Goal: Task Accomplishment & Management: Use online tool/utility

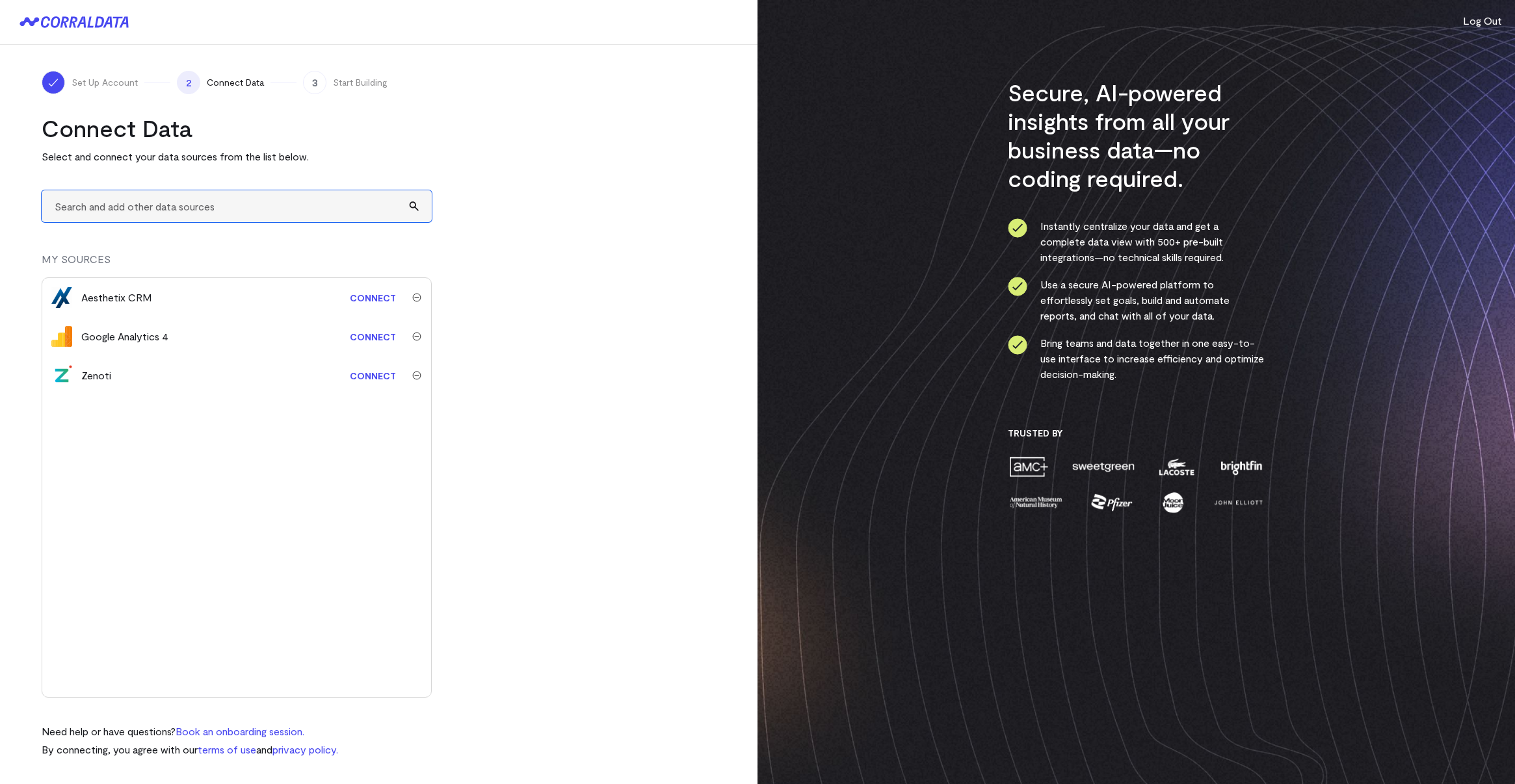
click at [182, 206] on input "text" at bounding box center [237, 206] width 390 height 32
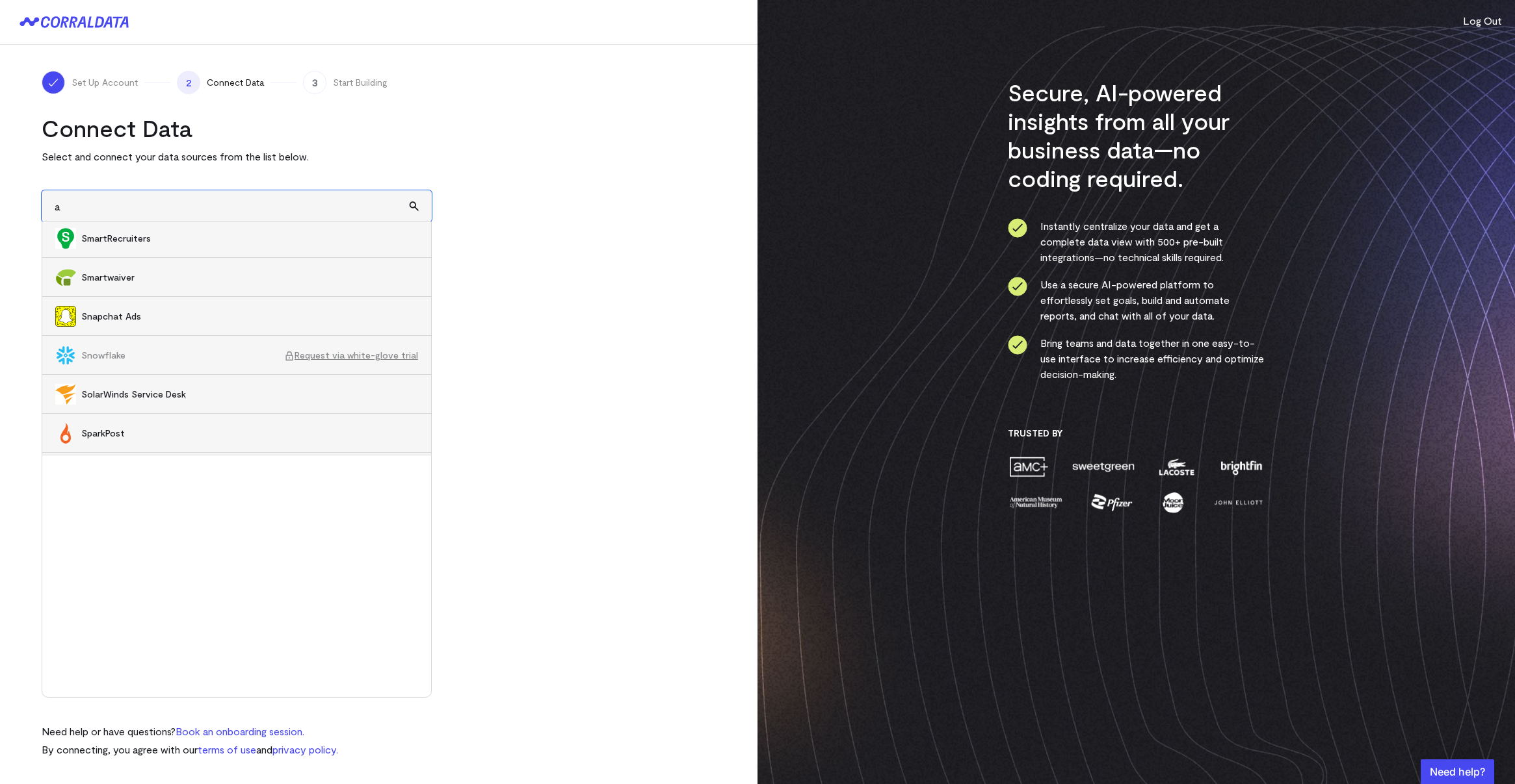
scroll to position [14199, 0]
type input "a"
click at [542, 340] on turbo-frame "Connect Data Select and connect your data sources from the list below. a 360Lea…" at bounding box center [378, 435] width 674 height 644
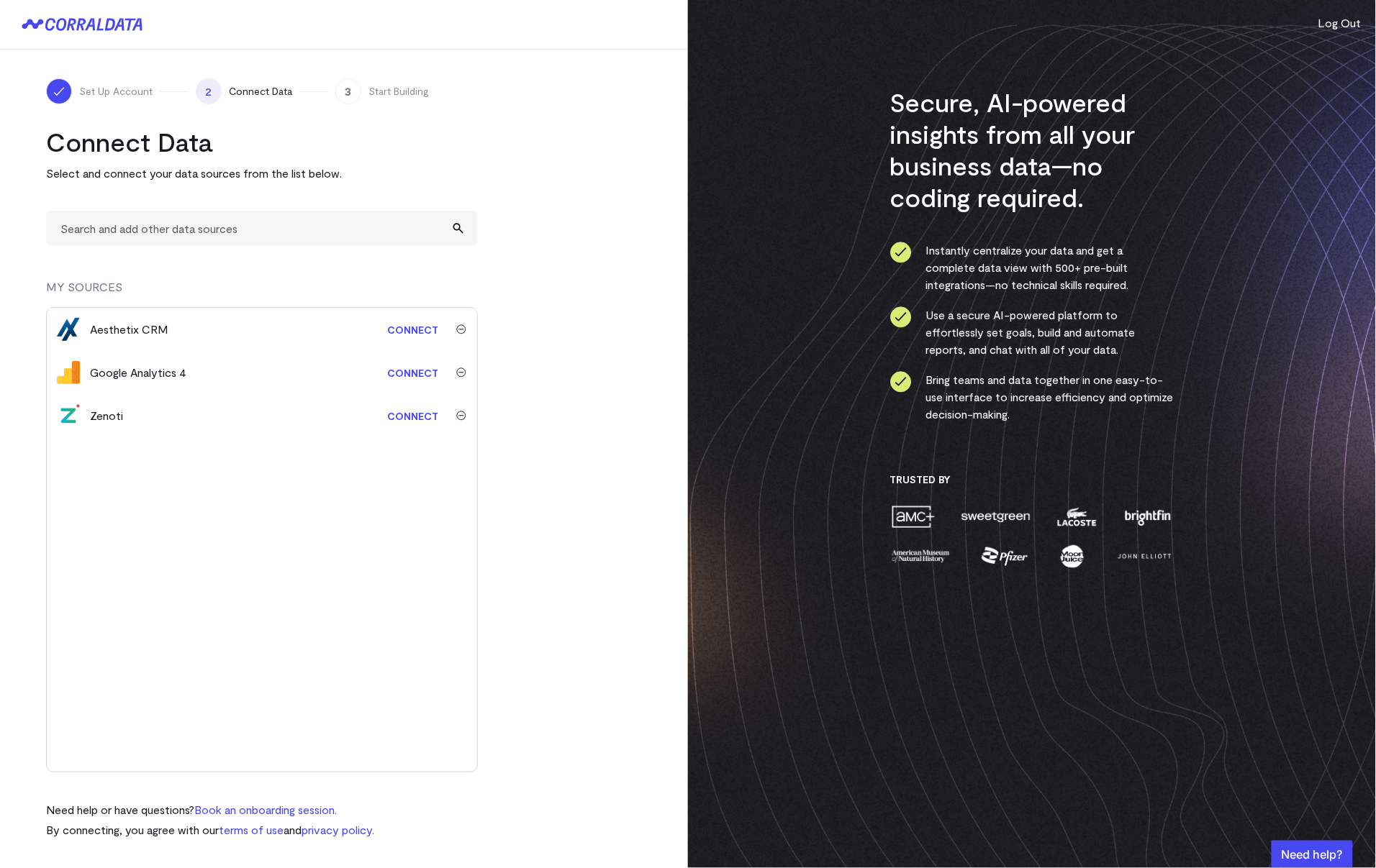
click at [407, 416] on link "Connect" at bounding box center [413, 416] width 65 height 27
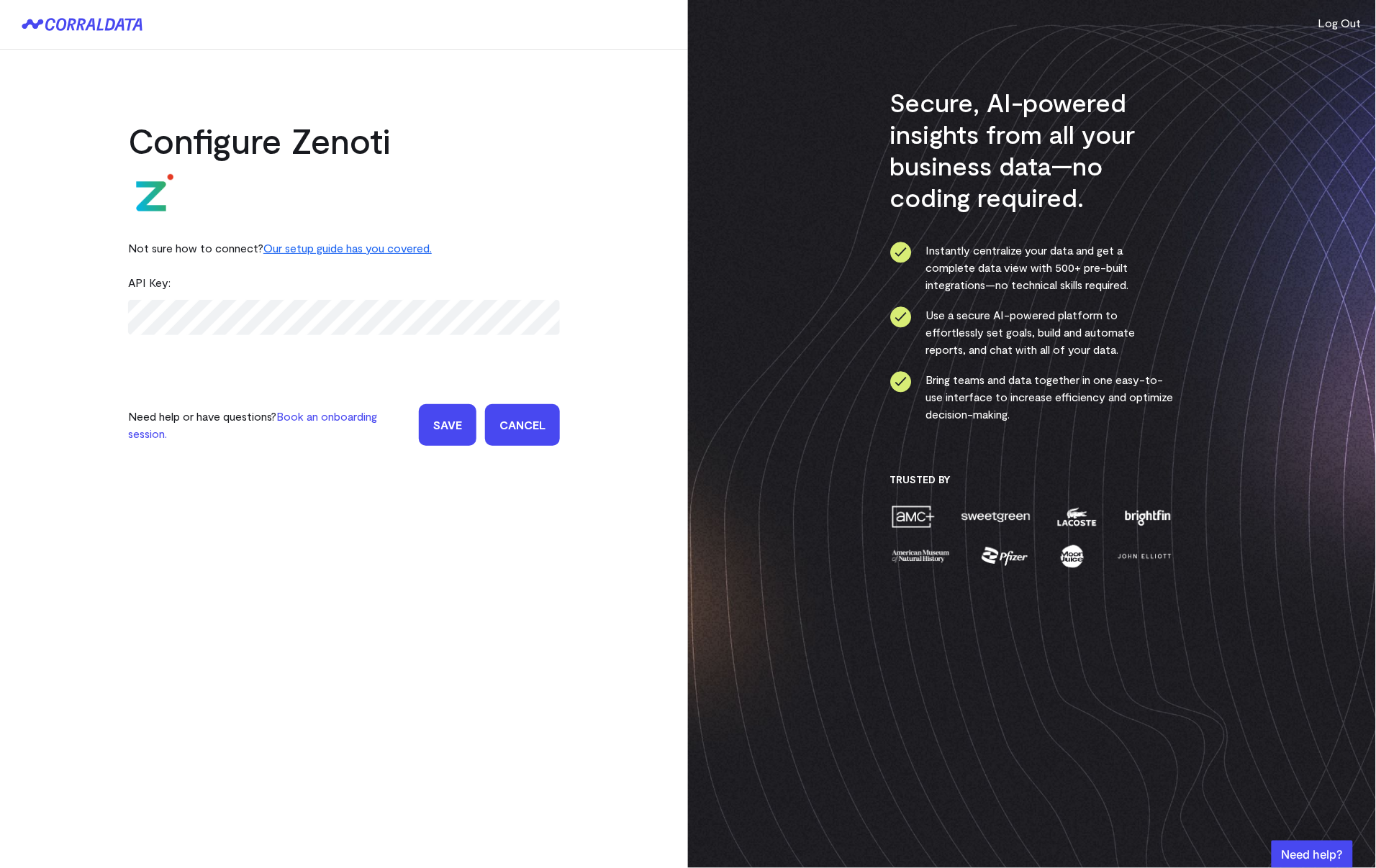
click at [264, 282] on div "API Key:" at bounding box center [344, 282] width 432 height 34
